Goal: Task Accomplishment & Management: Manage account settings

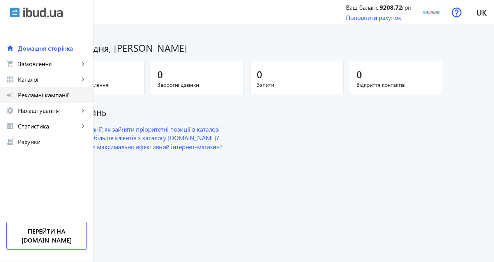
click at [57, 93] on span "Рекламні кампанії" at bounding box center [52, 95] width 69 height 8
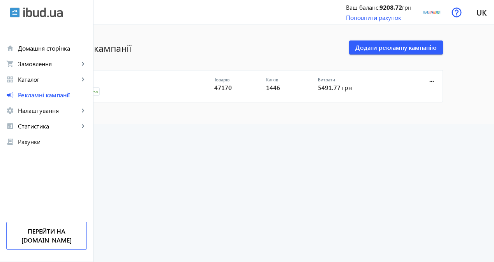
click at [120, 78] on link "CPC" at bounding box center [141, 82] width 145 height 11
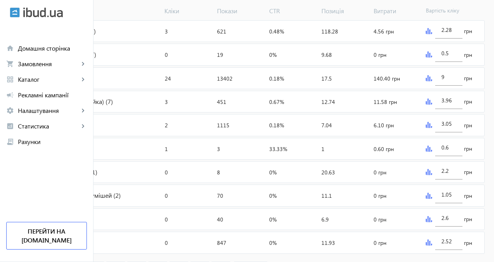
scroll to position [195, 0]
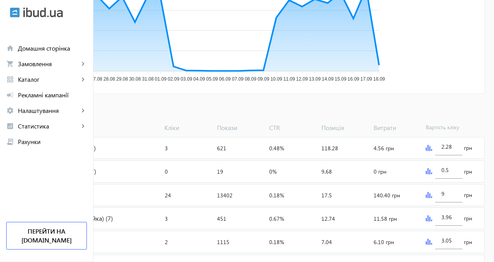
click at [60, 112] on span "Додати товари" at bounding box center [38, 110] width 44 height 9
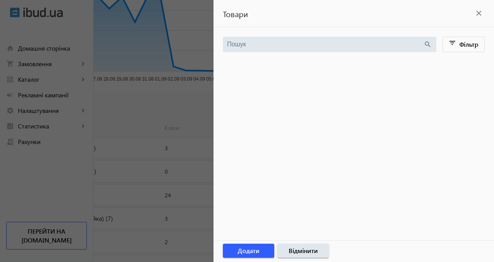
click at [175, 110] on div at bounding box center [247, 131] width 494 height 262
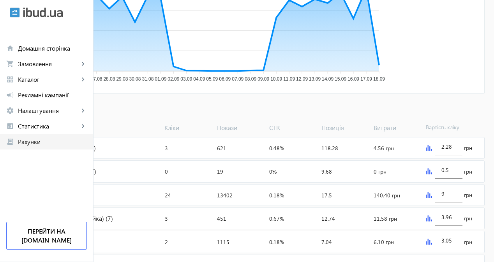
click at [56, 138] on span "Рахунки" at bounding box center [52, 142] width 69 height 8
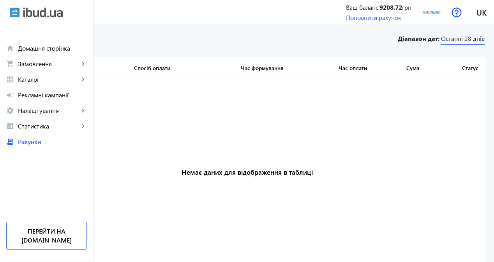
click at [467, 41] on span "Останні 28 днів" at bounding box center [463, 39] width 44 height 11
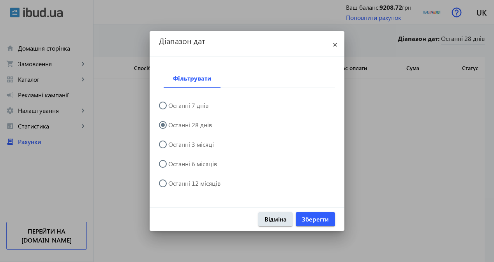
click at [186, 144] on label "Останні 3 місяці" at bounding box center [190, 144] width 47 height 6
click at [175, 144] on input "Останні 3 місяці" at bounding box center [167, 149] width 16 height 16
radio input "true"
click at [314, 218] on span "Зберегти" at bounding box center [315, 219] width 27 height 9
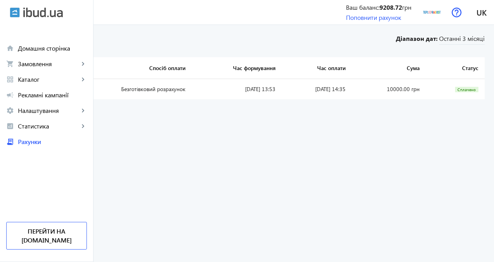
click at [350, 90] on td "[DATE] 14:35" at bounding box center [317, 89] width 70 height 20
click at [356, 112] on bills-list "Рахунки Діапазон дат: Останні 3 місяці Рахунок Спосіб оплати Час формування Час…" at bounding box center [247, 143] width 494 height 237
click at [383, 5] on b "9208.72" at bounding box center [390, 7] width 23 height 8
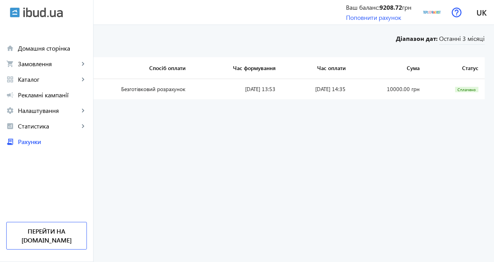
click at [371, 134] on bills-list "Рахунки Діапазон дат: Останні 3 місяці Рахунок Спосіб оплати Час формування Час…" at bounding box center [247, 143] width 494 height 237
click at [434, 12] on img at bounding box center [432, 13] width 18 height 18
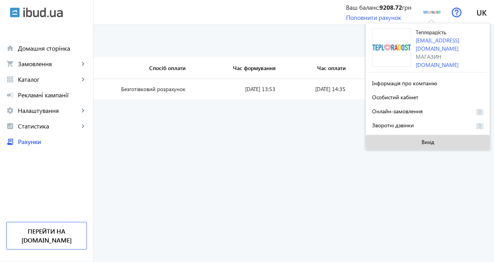
click at [399, 143] on span at bounding box center [428, 142] width 124 height 19
